Goal: Complete application form: Complete application form

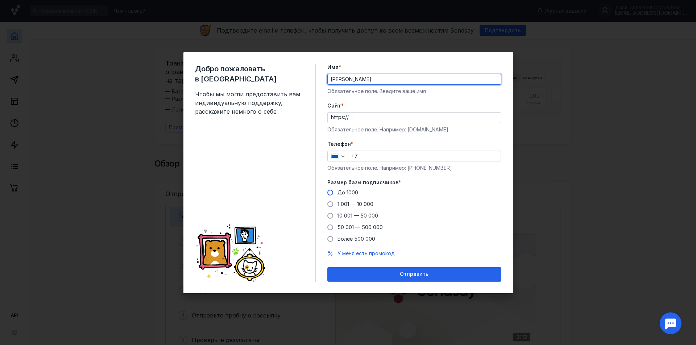
type input "[PERSON_NAME]"
click at [348, 193] on span "До 1000" at bounding box center [347, 192] width 21 height 6
click at [0, 0] on input "До 1000" at bounding box center [0, 0] width 0 height 0
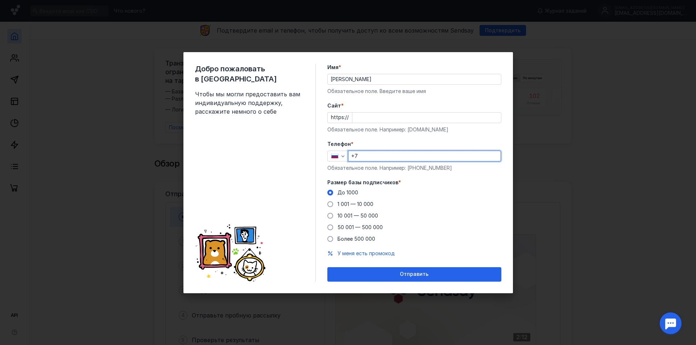
click at [389, 155] on input "+7" at bounding box center [424, 156] width 152 height 10
type input "[PHONE_NUMBER]"
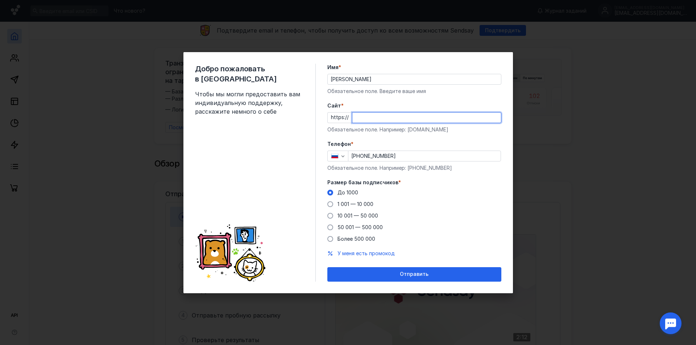
click at [386, 120] on input "Cайт *" at bounding box center [426, 118] width 149 height 10
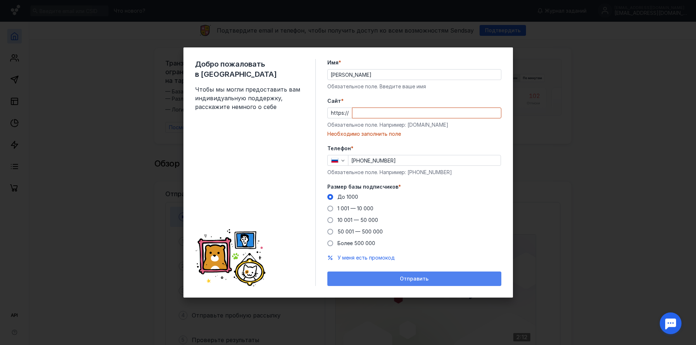
click at [422, 273] on div "Отправить" at bounding box center [414, 279] width 174 height 14
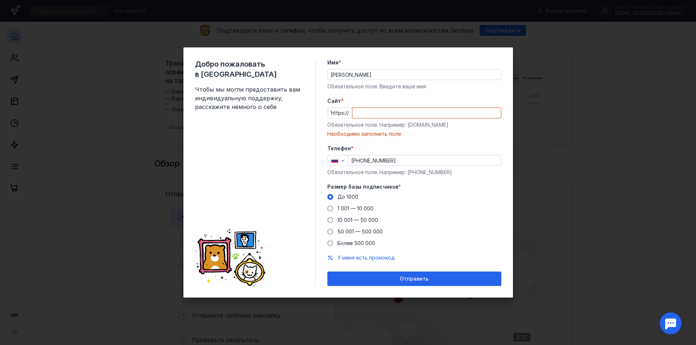
click at [370, 115] on input "Cайт *" at bounding box center [426, 113] width 149 height 10
paste input "[DOMAIN_NAME][URL]"
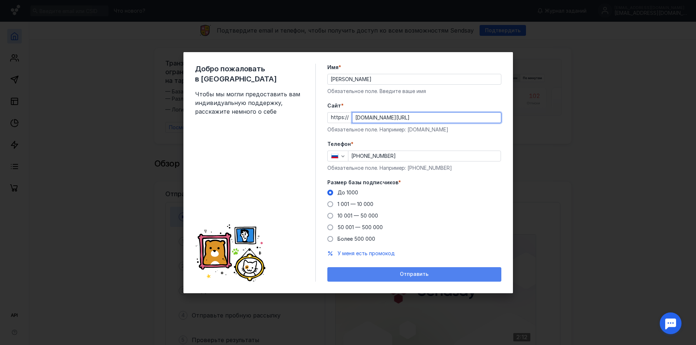
type input "[DOMAIN_NAME][URL]"
click at [412, 275] on span "Отправить" at bounding box center [414, 274] width 29 height 6
